Goal: Find contact information: Find contact information

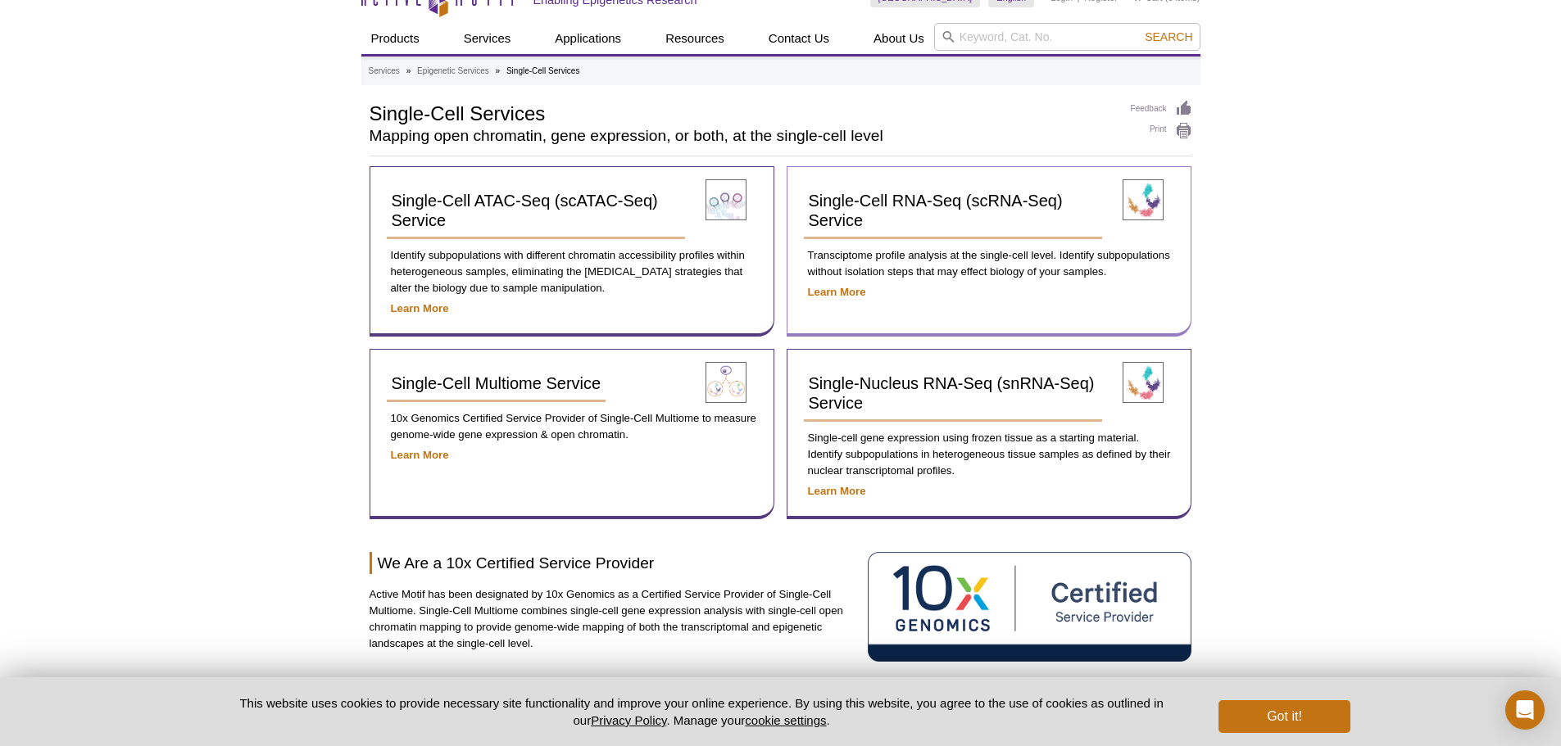
scroll to position [183, 0]
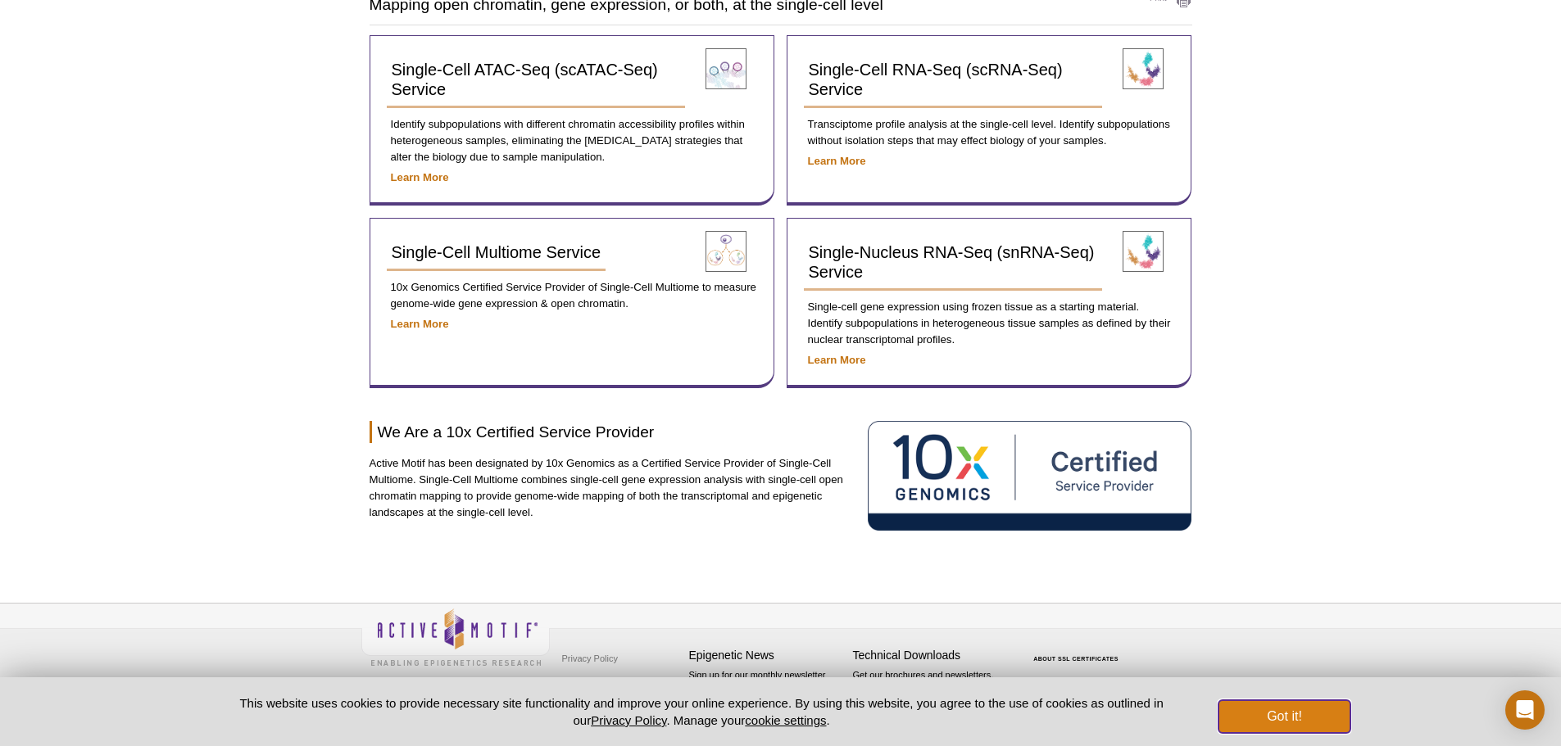
click at [1247, 703] on button "Got it!" at bounding box center [1283, 716] width 131 height 33
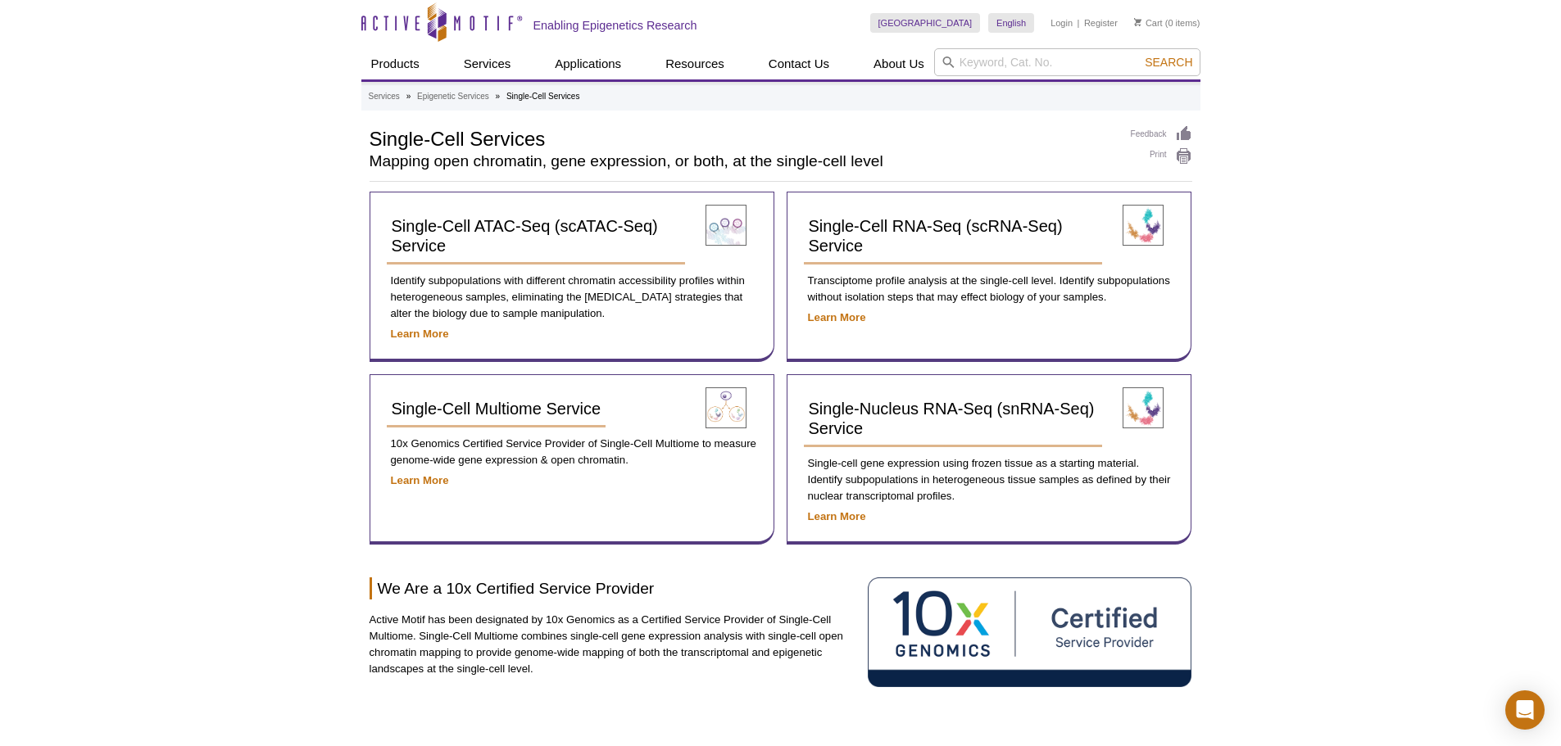
scroll to position [0, 0]
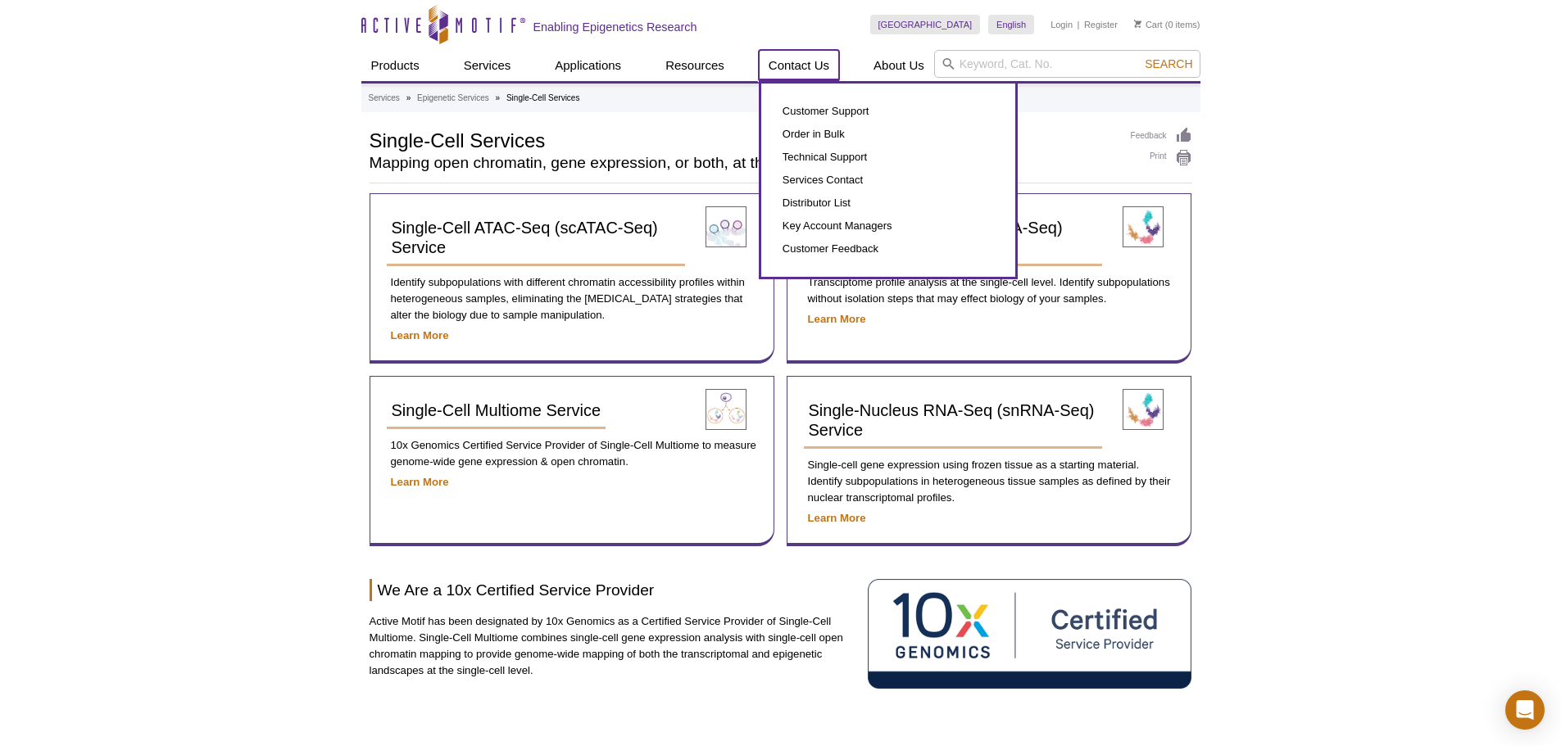
click at [805, 72] on link "Contact Us" at bounding box center [799, 65] width 80 height 31
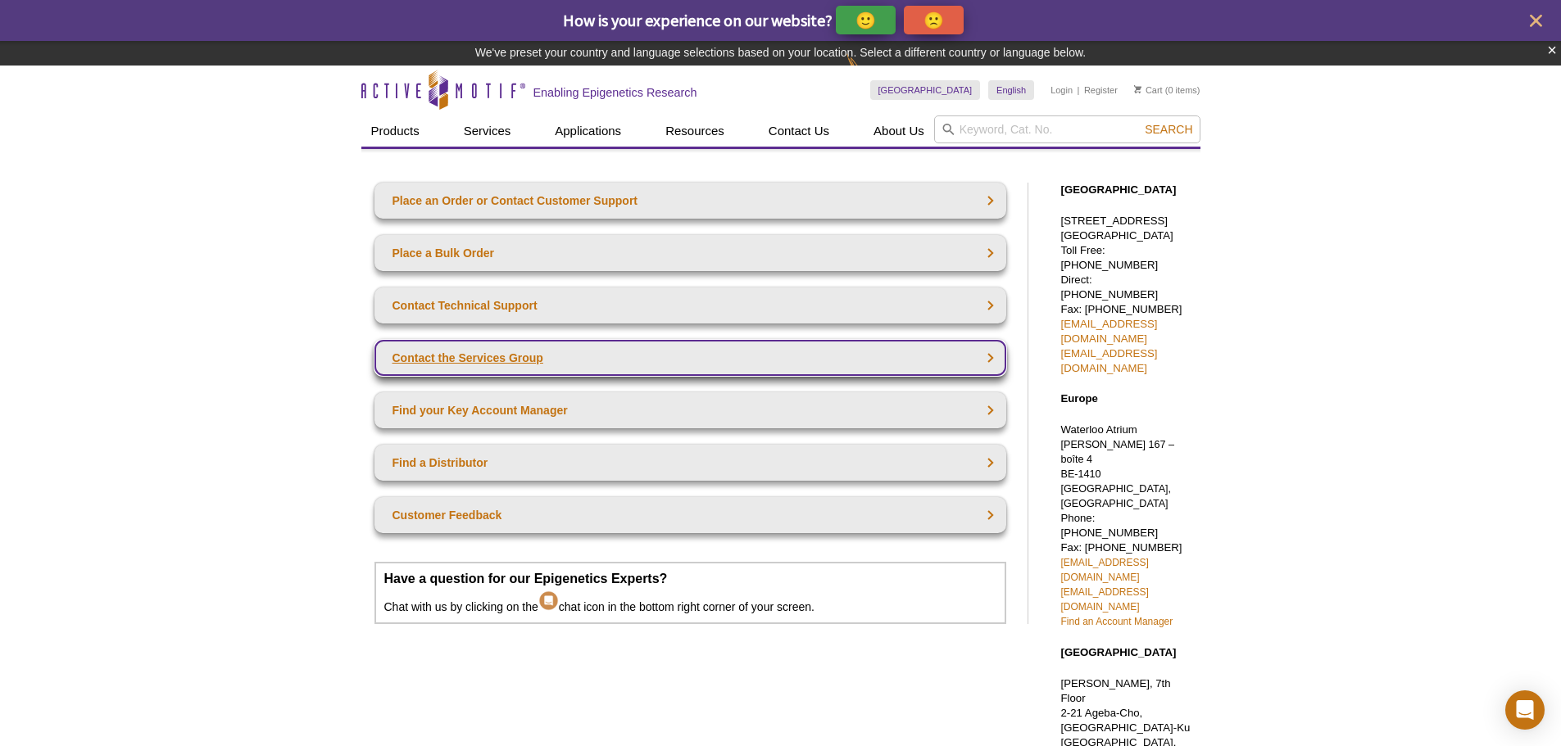
click at [586, 350] on link "Contact the Services Group" at bounding box center [690, 358] width 632 height 36
click at [581, 356] on link "Contact the Services Group" at bounding box center [690, 358] width 632 height 36
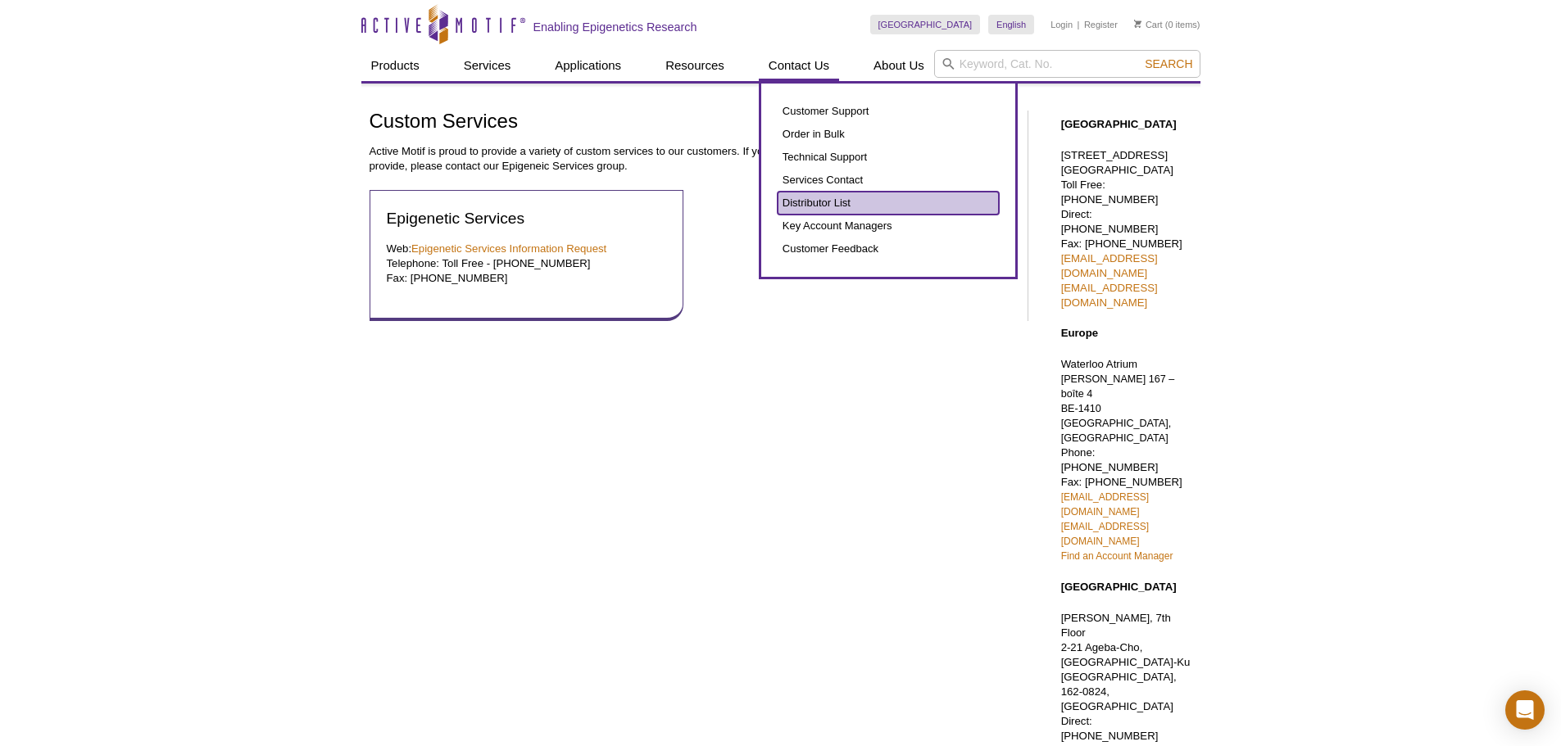
click at [851, 201] on link "Distributor List" at bounding box center [887, 203] width 221 height 23
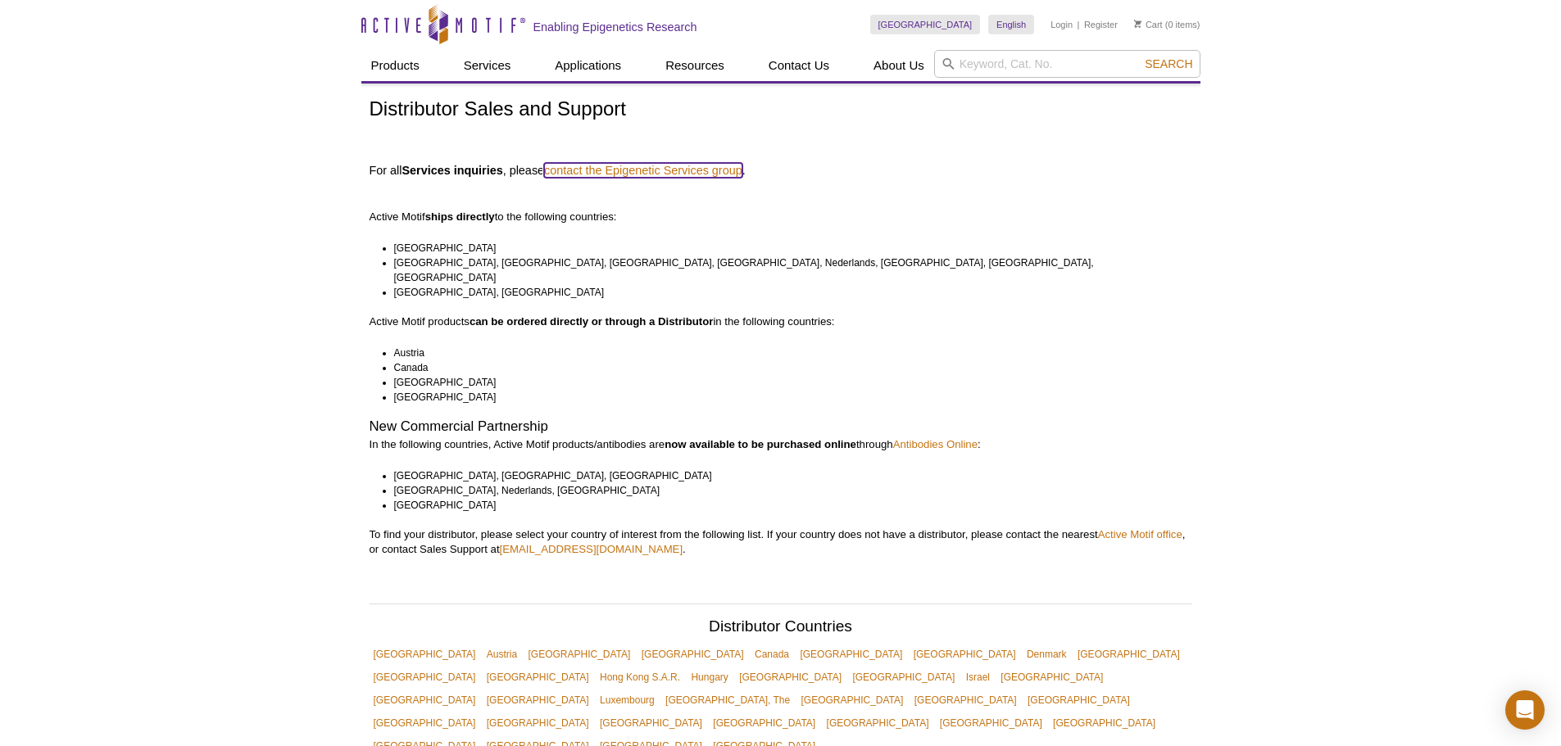
click at [635, 170] on link "contact the Epigenetic Services group" at bounding box center [643, 170] width 198 height 15
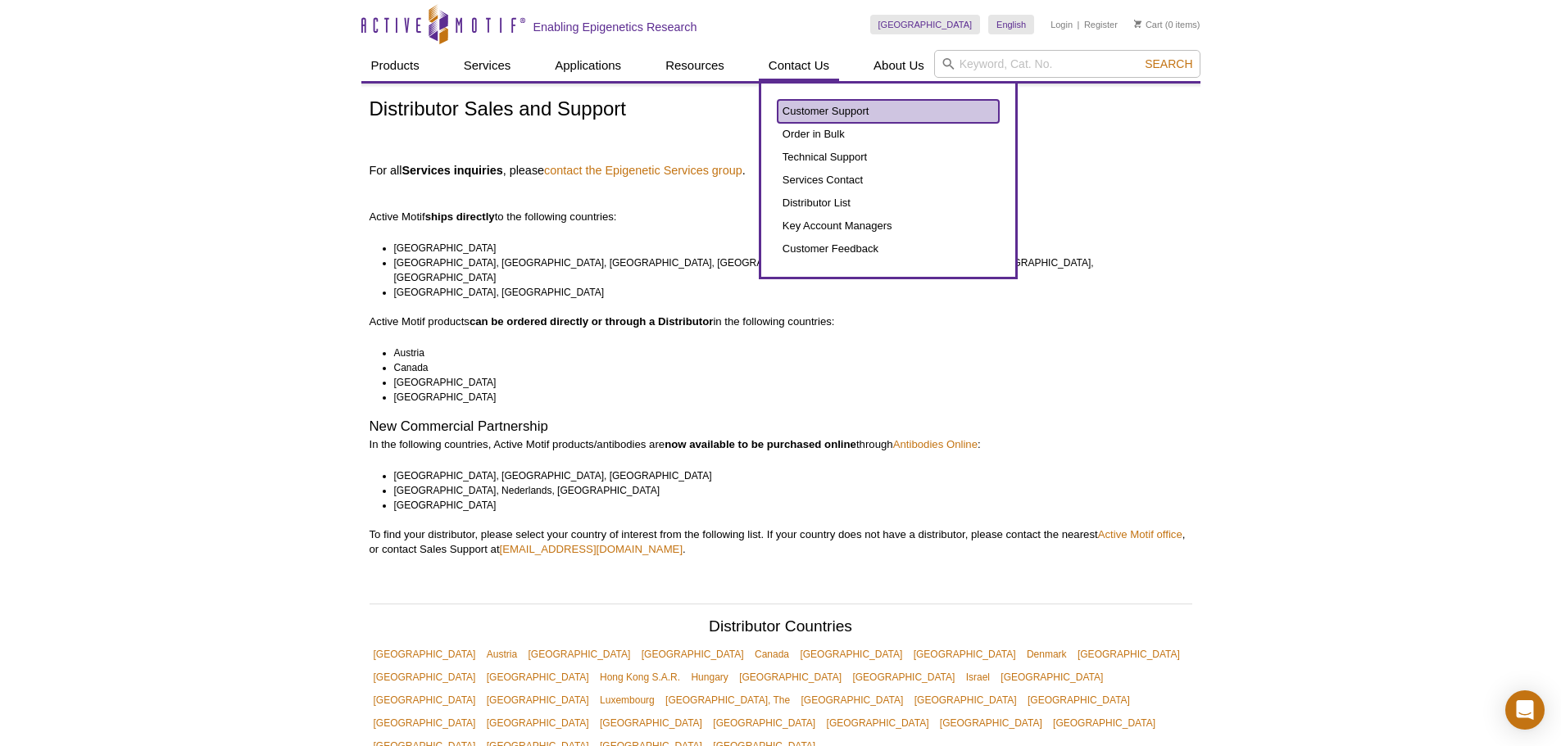
click at [799, 117] on link "Customer Support" at bounding box center [887, 111] width 221 height 23
